Goal: Task Accomplishment & Management: Use online tool/utility

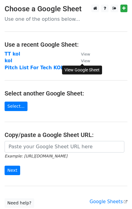
click at [83, 59] on small "View" at bounding box center [85, 61] width 9 height 5
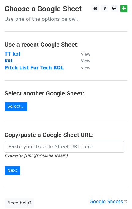
click at [11, 61] on strong "kol" at bounding box center [9, 61] width 8 height 6
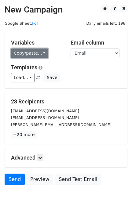
click at [30, 51] on link "Copy/paste..." at bounding box center [29, 53] width 37 height 9
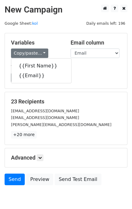
click at [69, 69] on h5 "Templates" at bounding box center [66, 67] width 110 height 7
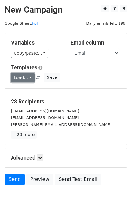
click at [25, 79] on link "Load..." at bounding box center [23, 77] width 24 height 9
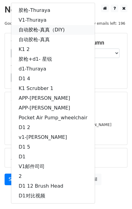
click at [63, 30] on link "自动胶枪-真真（DIY)" at bounding box center [52, 30] width 83 height 10
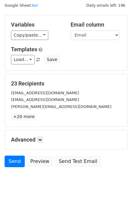
scroll to position [28, 0]
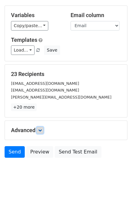
click at [43, 128] on link at bounding box center [40, 130] width 7 height 7
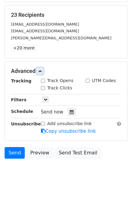
scroll to position [87, 0]
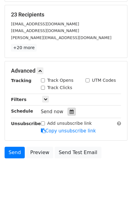
click at [70, 112] on icon at bounding box center [72, 112] width 4 height 4
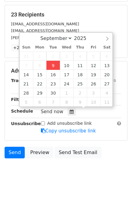
type input "[DATE] 17:26"
type input "05"
type input "26"
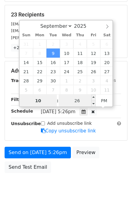
type input "10"
type input "[DATE] 22:26"
click at [82, 101] on input "26" at bounding box center [77, 101] width 37 height 12
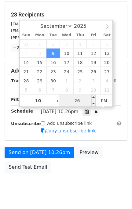
scroll to position [77, 0]
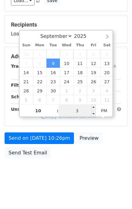
type input "30"
type input "[DATE] 22:30"
click at [123, 135] on div "Send on [DATE] 10:26pm Preview Send Test Email" at bounding box center [66, 147] width 132 height 29
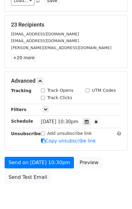
scroll to position [101, 0]
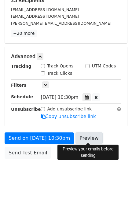
click at [89, 142] on link "Preview" at bounding box center [88, 139] width 27 height 12
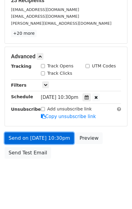
click at [50, 138] on link "Send on [DATE] 10:30pm" at bounding box center [39, 139] width 69 height 12
